Goal: Navigation & Orientation: Find specific page/section

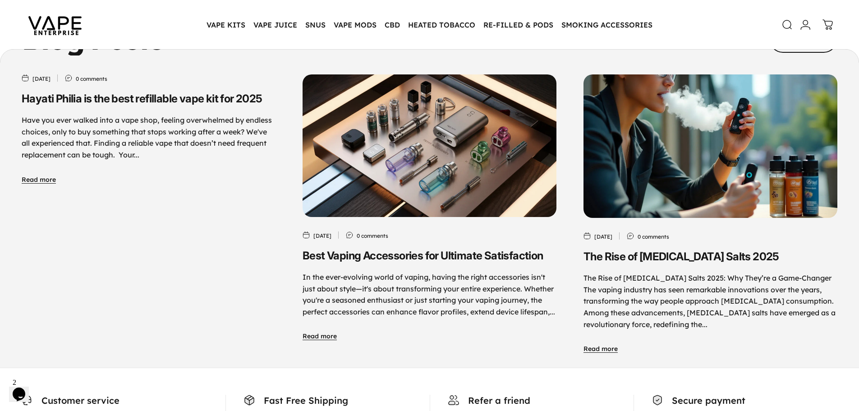
scroll to position [4415, 0]
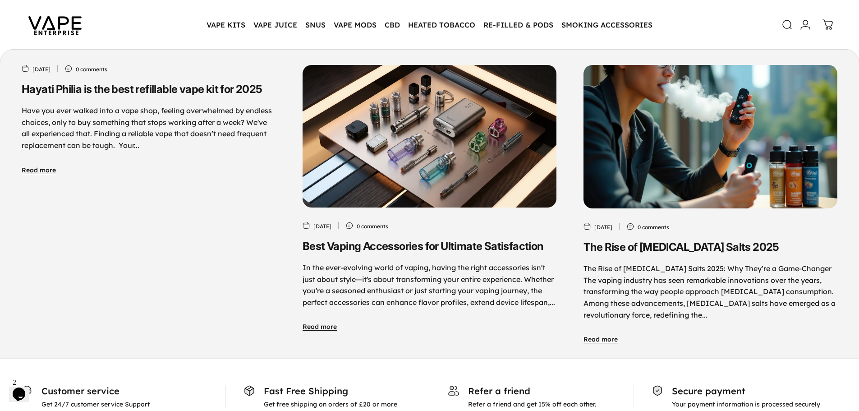
click at [71, 30] on img at bounding box center [54, 25] width 81 height 42
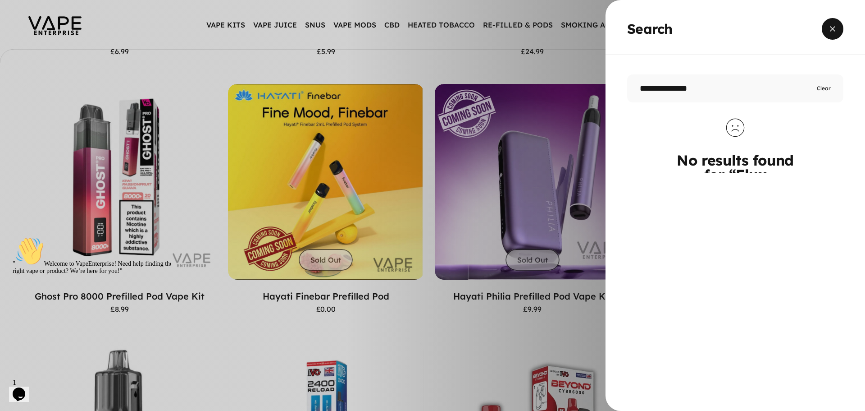
click at [833, 33] on span "Close" at bounding box center [833, 28] width 32 height 43
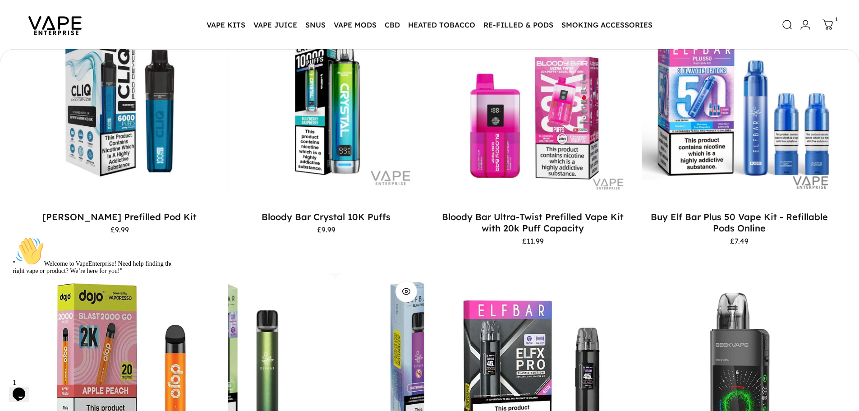
scroll to position [494, 0]
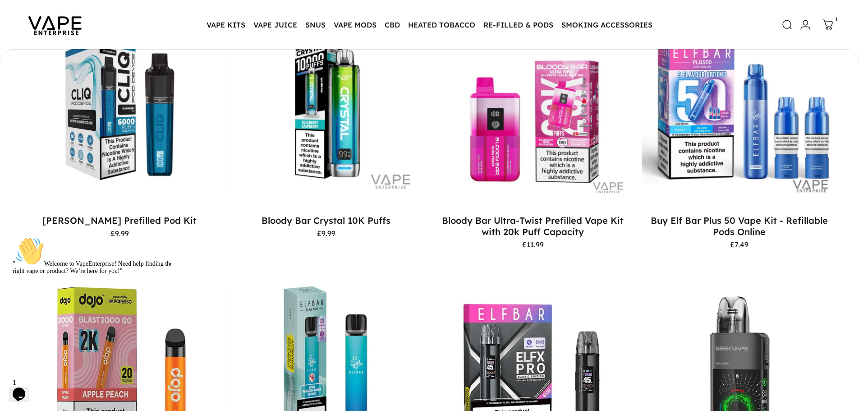
click at [13, 237] on icon "Chat attention grabber" at bounding box center [13, 237] width 0 height 0
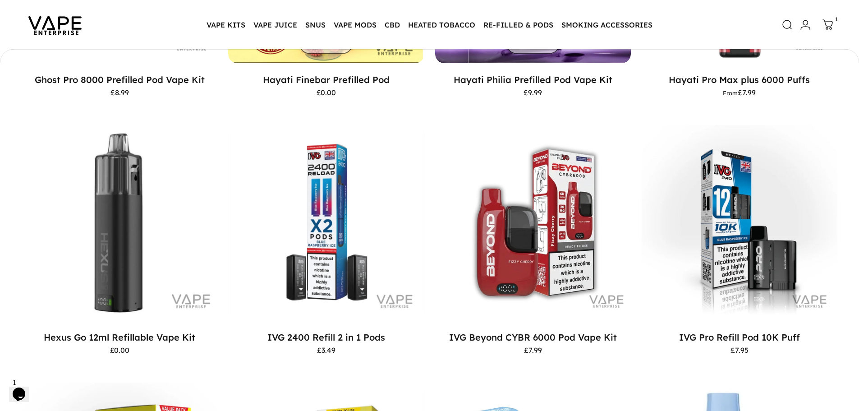
scroll to position [1215, 0]
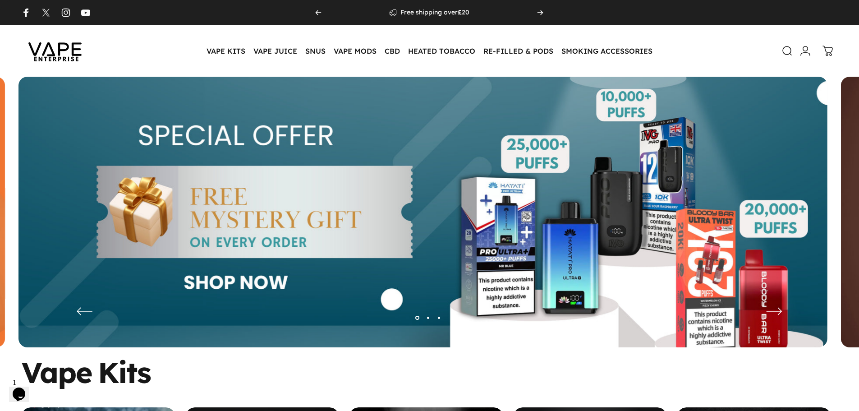
click at [597, 201] on img at bounding box center [422, 219] width 809 height 284
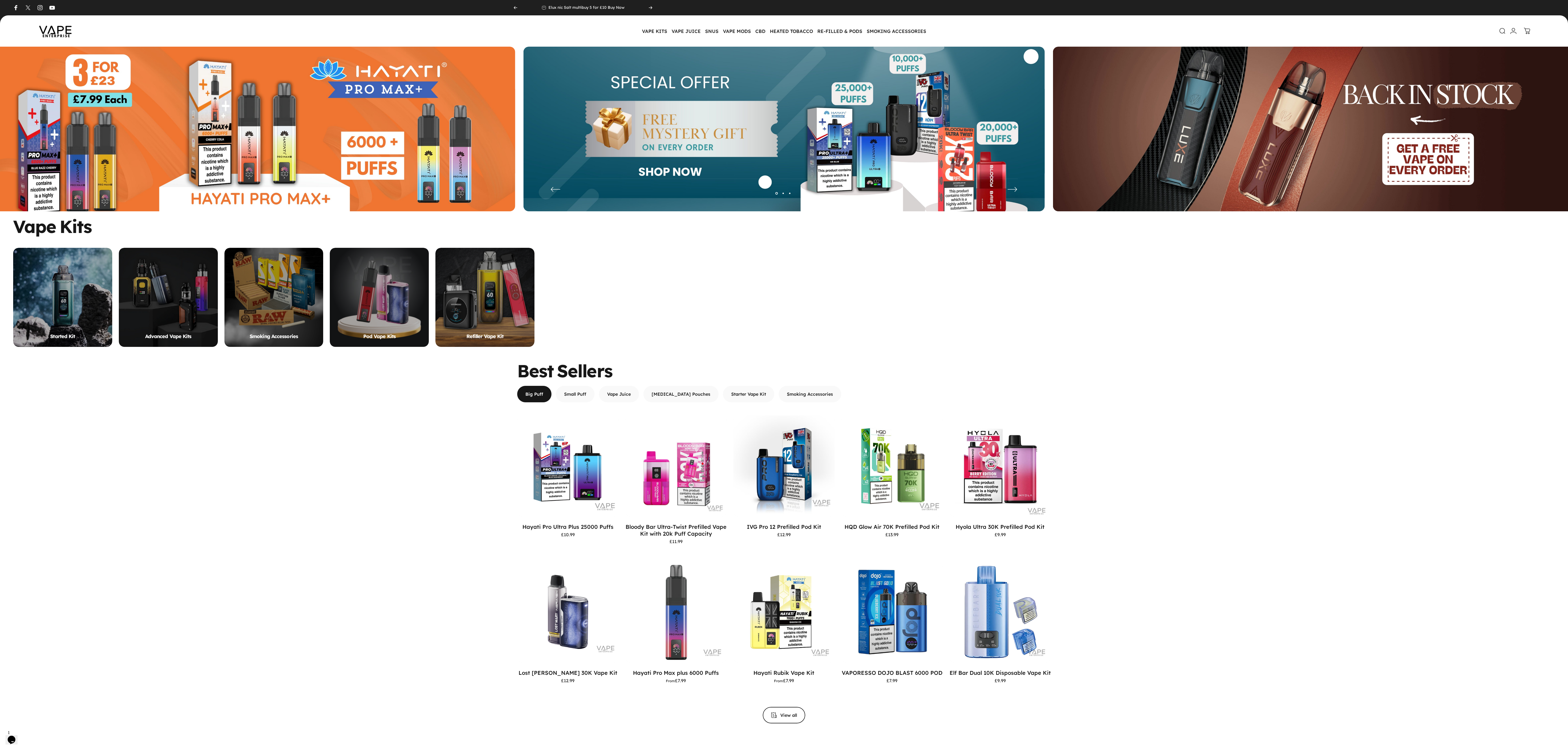
drag, startPoint x: 508, startPoint y: 0, endPoint x: 1227, endPoint y: 323, distance: 788.2
click at [522, 250] on motion-list "Started Kit Advanced Vape Kits Smoking Accessories Pod Vape Kits Refiller Vape …" at bounding box center [784, 297] width 1542 height 99
drag, startPoint x: 1227, startPoint y: 323, endPoint x: 1140, endPoint y: 384, distance: 106.3
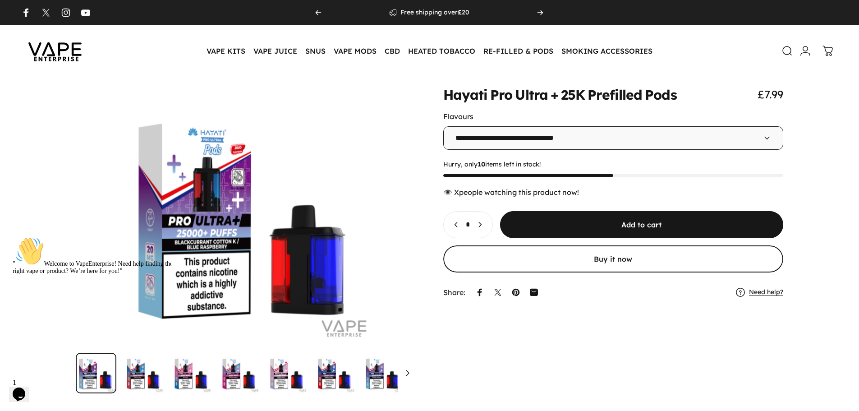
click at [65, 57] on img at bounding box center [54, 51] width 81 height 42
